Goal: Transaction & Acquisition: Book appointment/travel/reservation

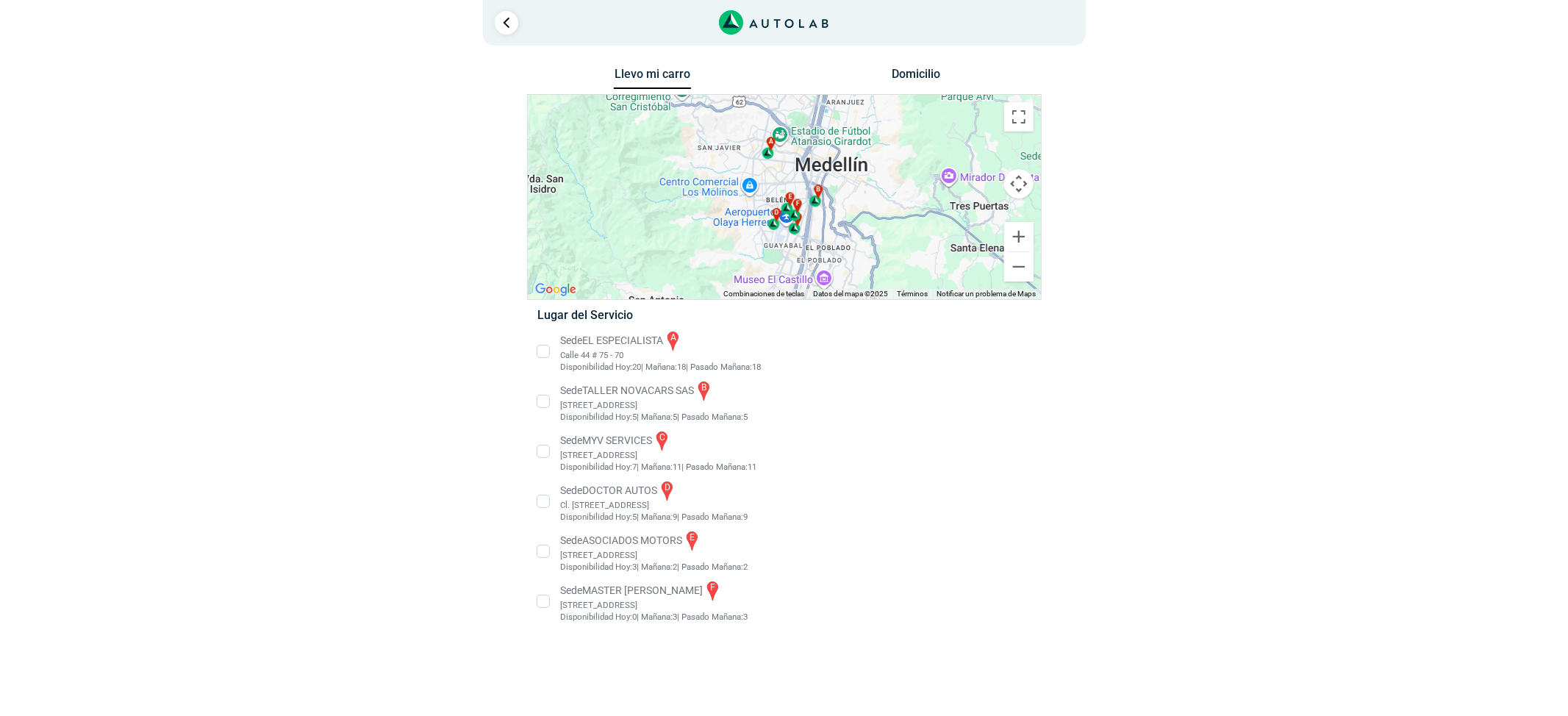
click at [621, 604] on li "Sede MASTER MOTRIZ f Cl 20 #52 35, Guayabal, Medellín, Guayabal, Medellín, Anti…" at bounding box center [784, 601] width 515 height 44
click at [648, 332] on li "Sede EL ESPECIALISTA a Calle 44 # 75 - 70 Disponibilidad Hoy: 19 | Mañana: 18 18" at bounding box center [784, 351] width 515 height 44
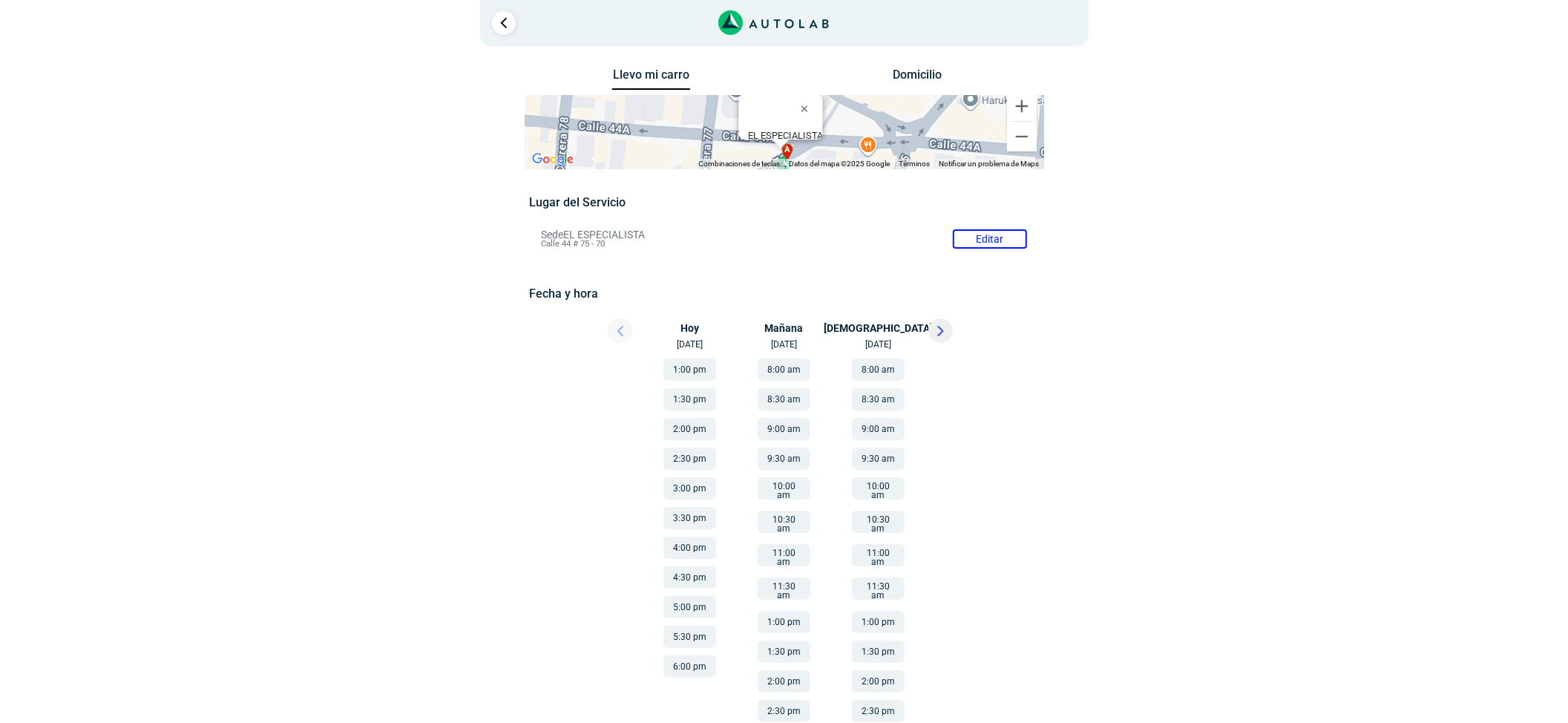
click at [941, 325] on button at bounding box center [940, 331] width 24 height 24
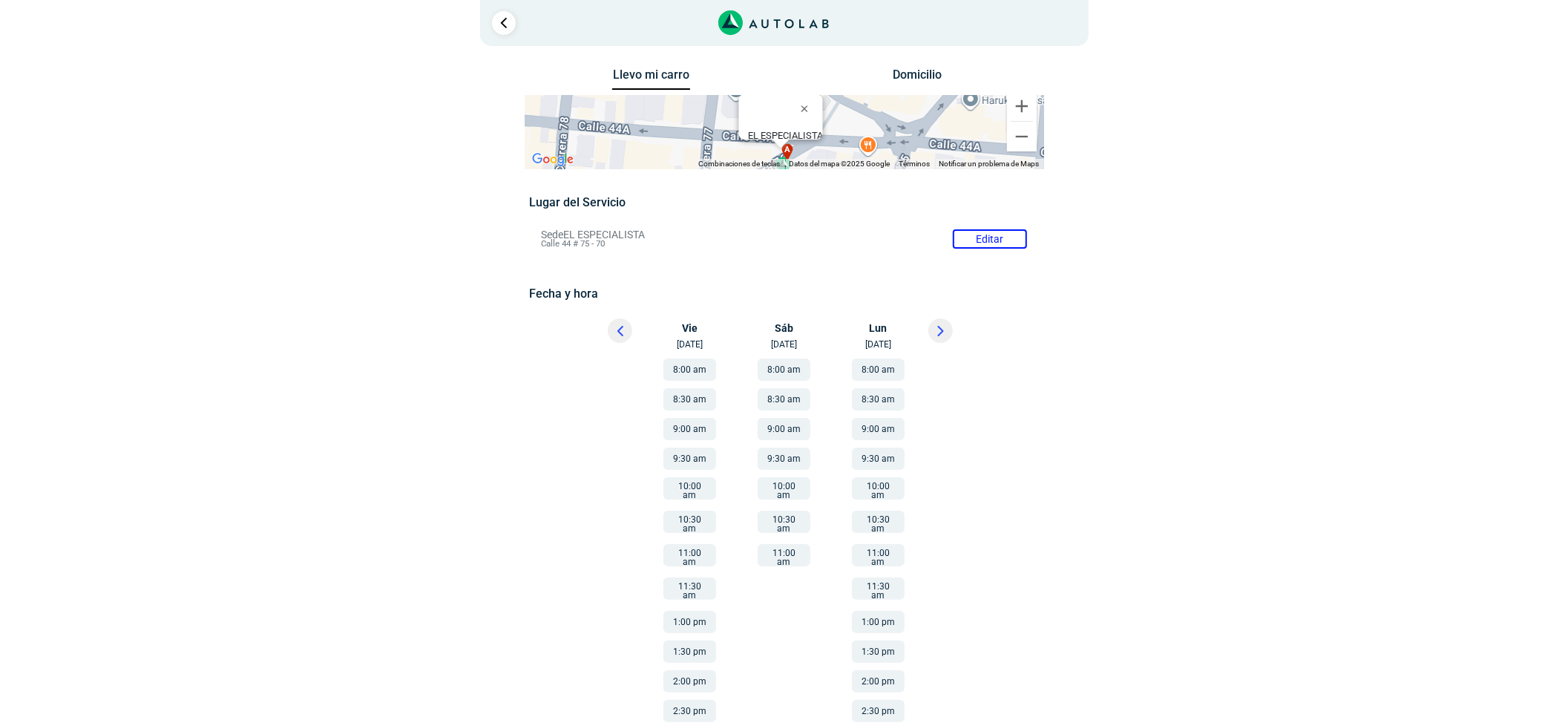
click at [788, 370] on button "8:00 am" at bounding box center [784, 370] width 53 height 23
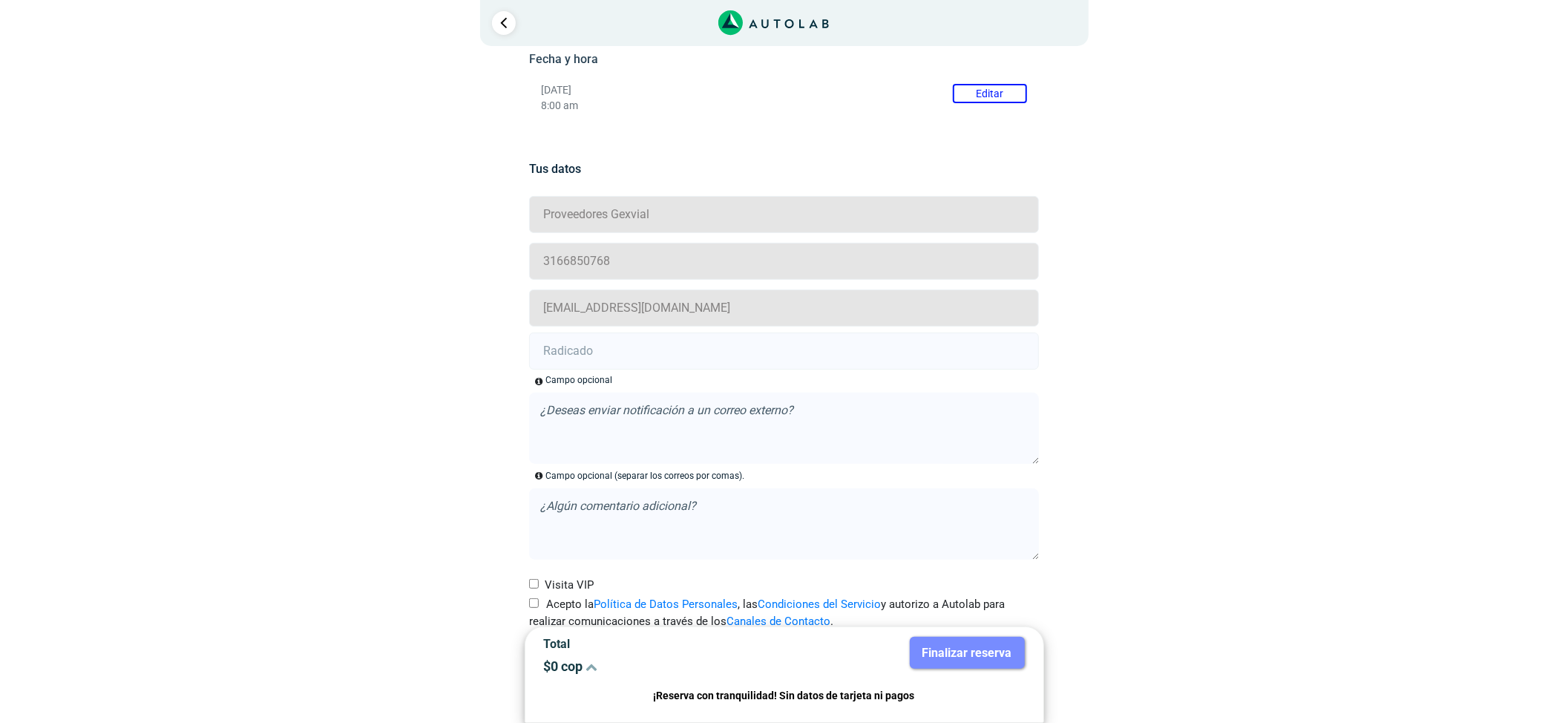
scroll to position [269, 0]
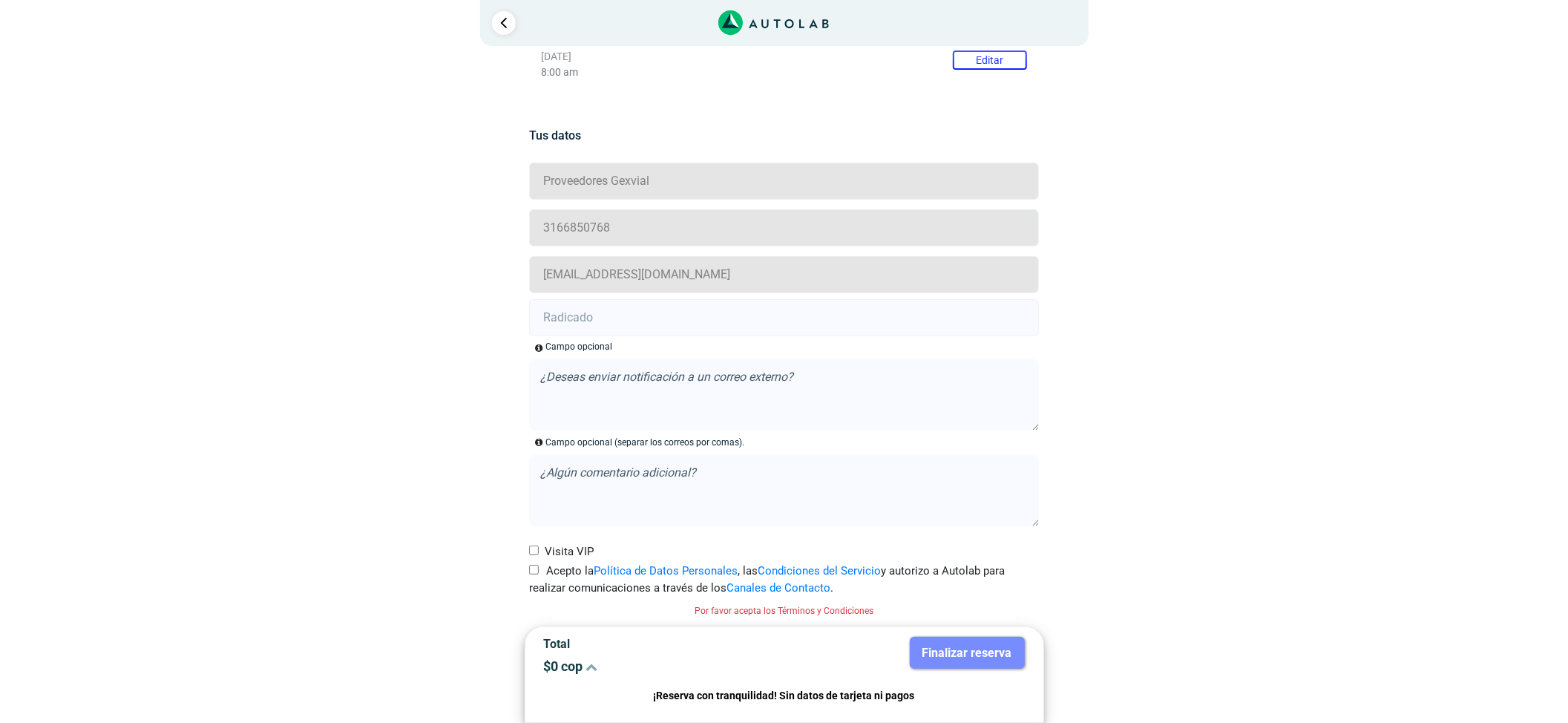
click at [539, 572] on label "Acepto la Política de Datos Personales , las Condiciones del Servicio y autoriz…" at bounding box center [784, 579] width 510 height 33
click at [539, 572] on input "Acepto la Política de Datos Personales , las Condiciones del Servicio y autoriz…" at bounding box center [534, 570] width 10 height 10
checkbox input "true"
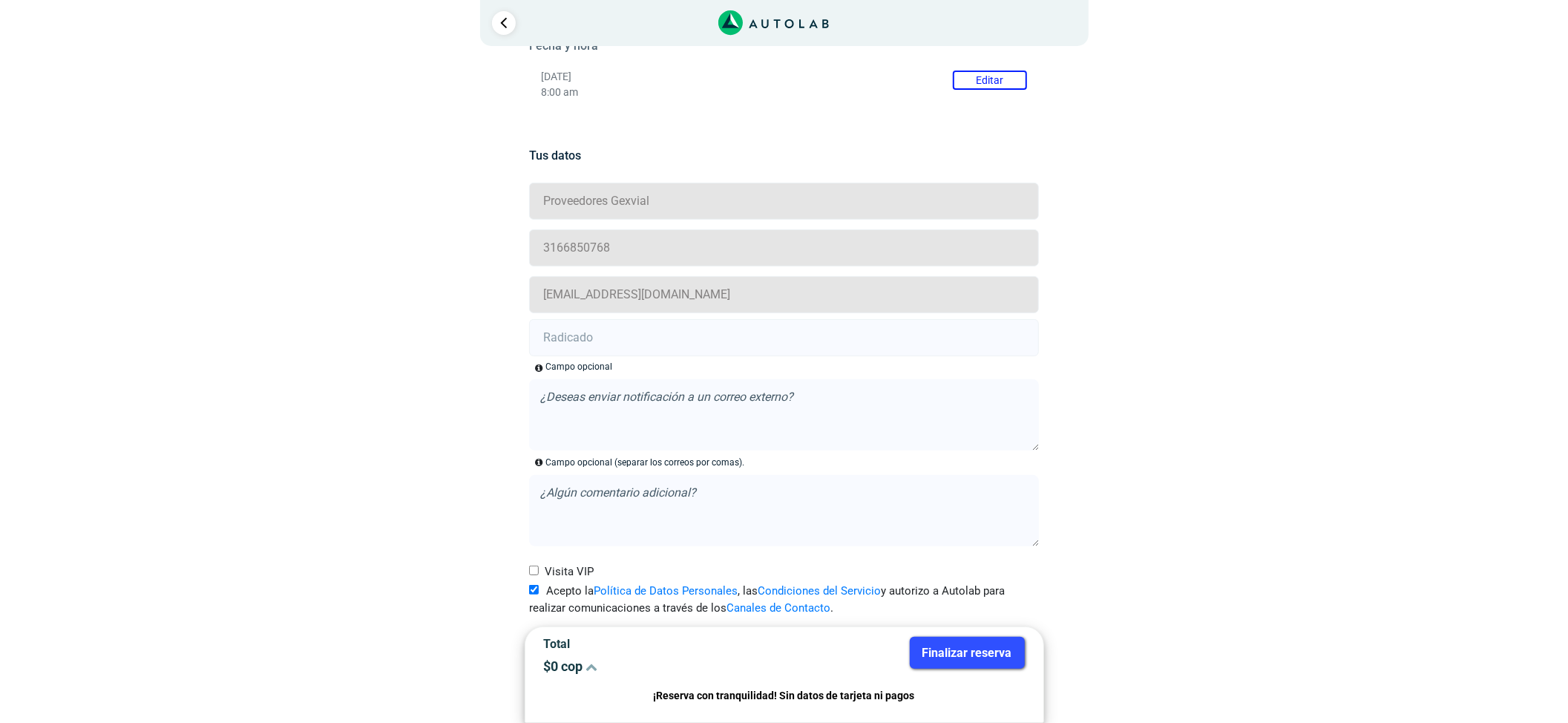
click at [701, 343] on input "text" at bounding box center [784, 337] width 510 height 37
paste input "20919469"
type input "20919469"
click at [974, 660] on button "Finalizar reserva" at bounding box center [967, 653] width 115 height 32
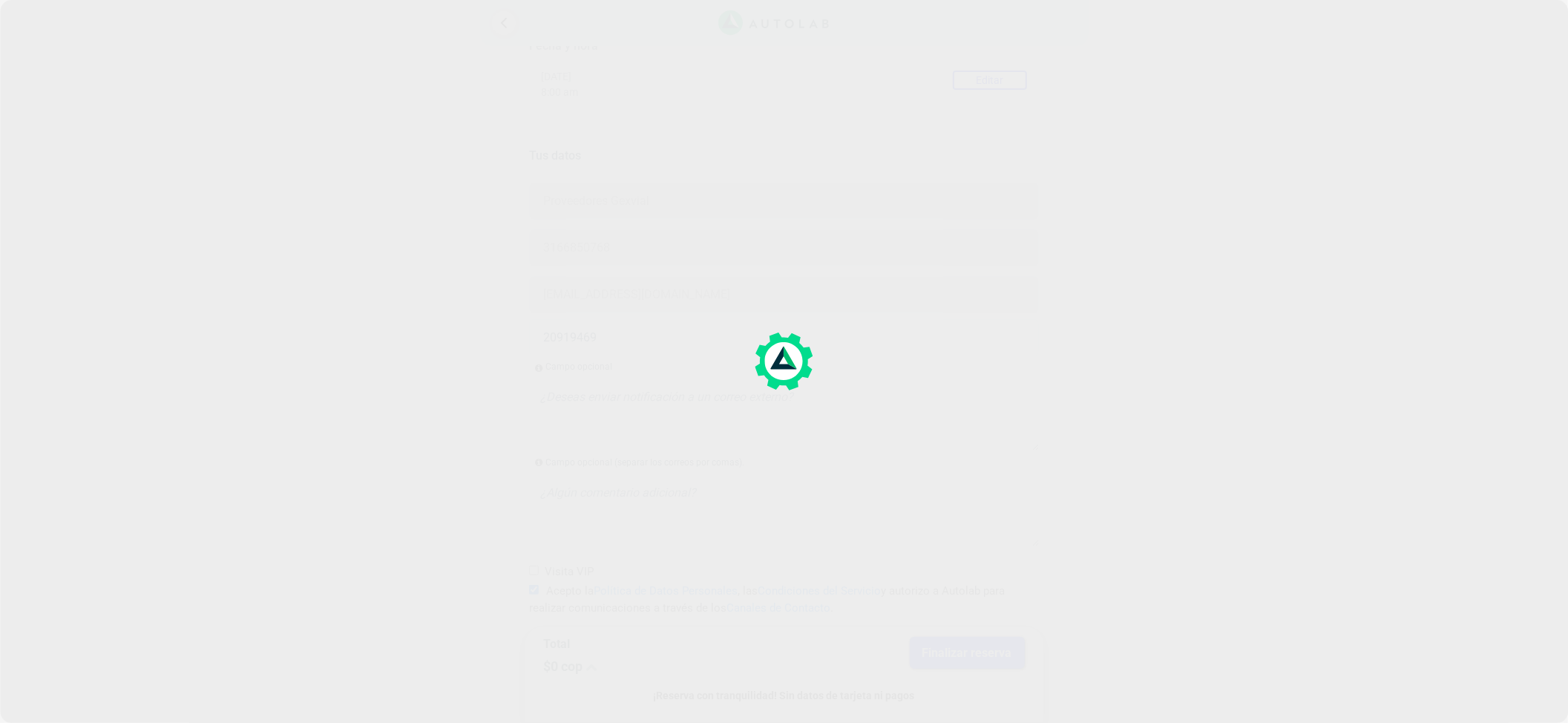
scroll to position [0, 0]
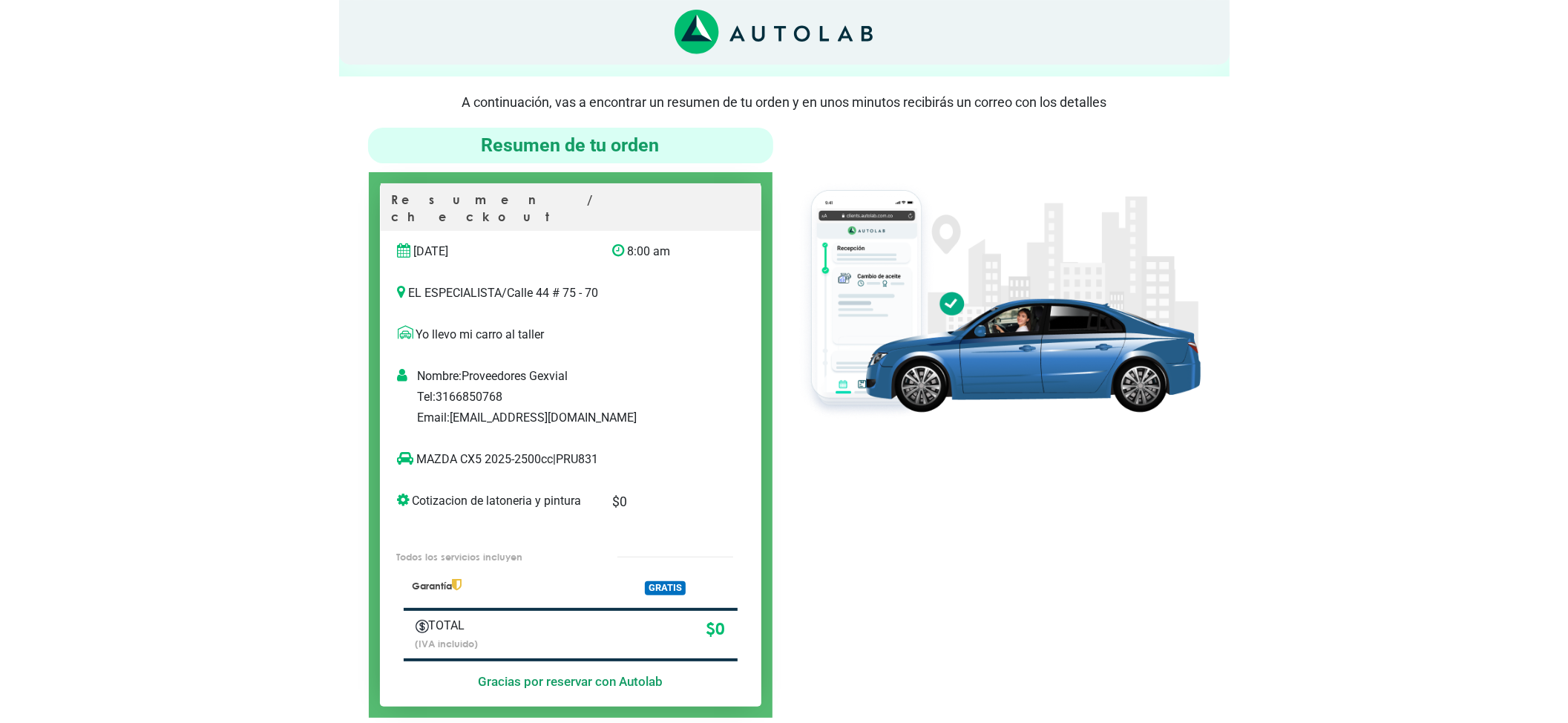
scroll to position [99, 0]
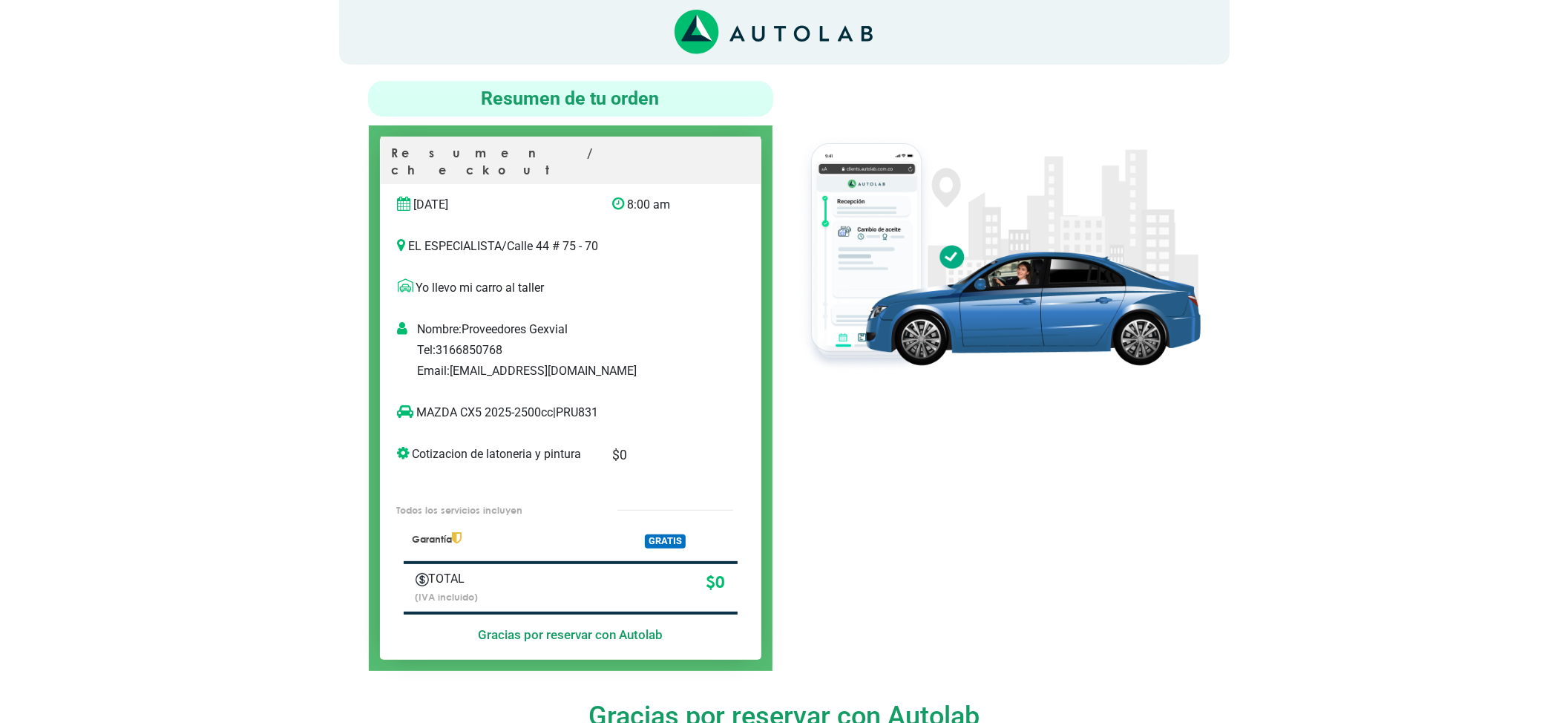
click at [582, 404] on p "MAZDA CX5 2025-2500cc | PRU831" at bounding box center [556, 412] width 315 height 18
copy p "PRU831"
